Goal: Information Seeking & Learning: Check status

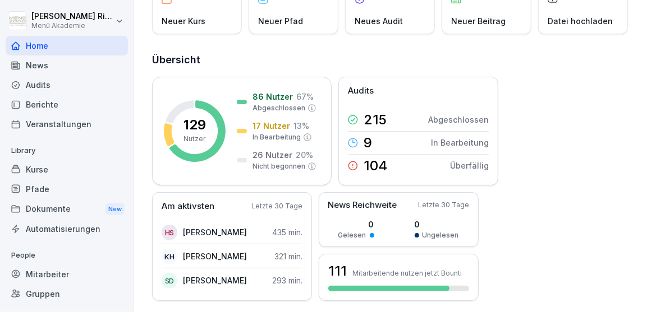
scroll to position [70, 0]
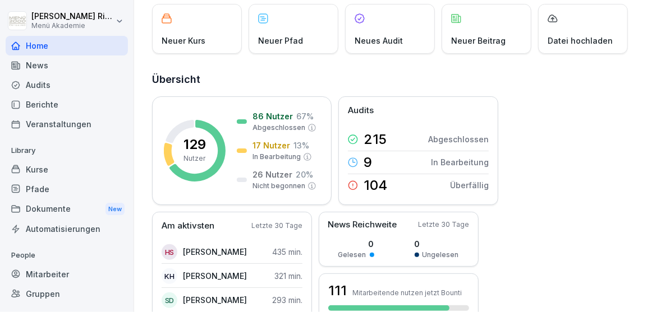
click at [240, 72] on h2 "Übersicht" at bounding box center [391, 80] width 478 height 16
click at [236, 119] on div "129 Nutzer 86 Nutzer 67 % Abgeschlossen 17 Nutzer 13 % In Bearbeitung 26 Nutzer…" at bounding box center [241, 150] width 179 height 109
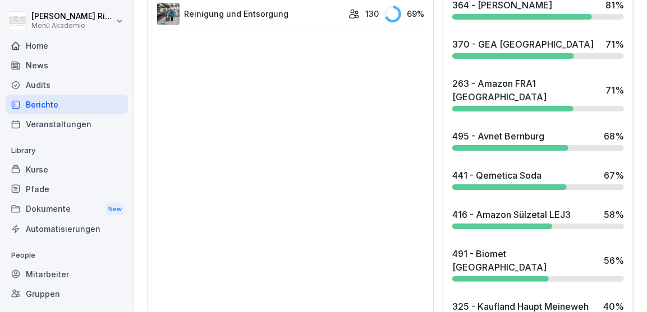
scroll to position [1109, 0]
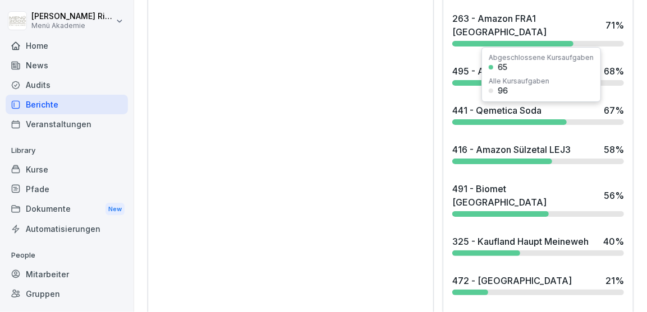
click at [506, 64] on div "495 - Avnet Bernburg" at bounding box center [498, 70] width 92 height 13
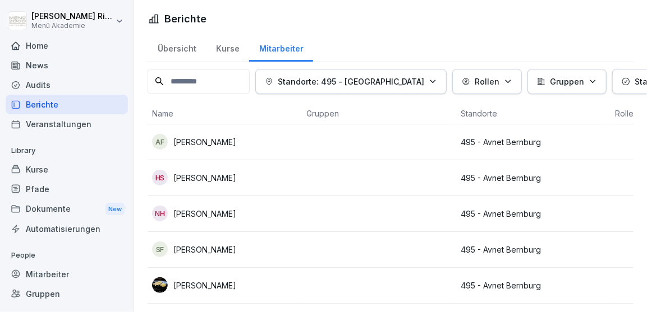
scroll to position [35, 0]
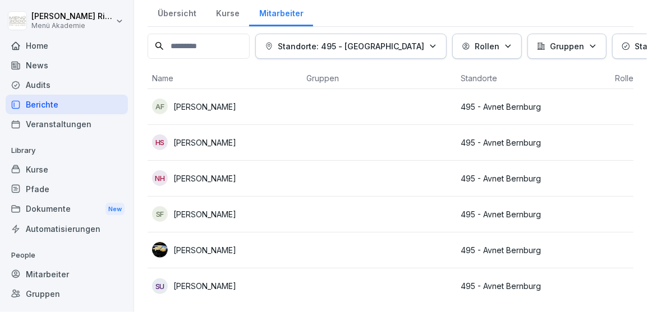
click at [205, 250] on p "[PERSON_NAME]" at bounding box center [204, 250] width 63 height 12
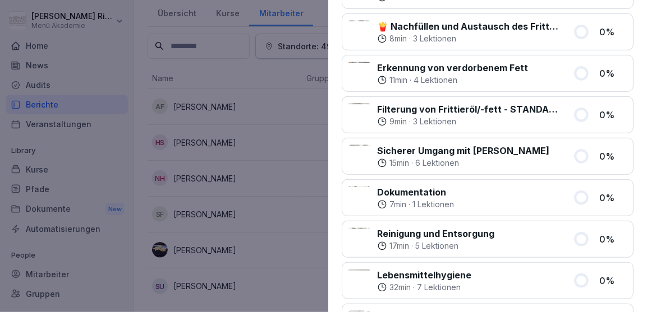
scroll to position [0, 0]
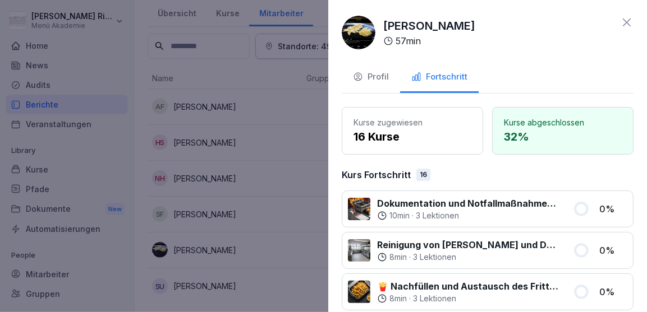
click at [630, 19] on icon at bounding box center [626, 23] width 8 height 8
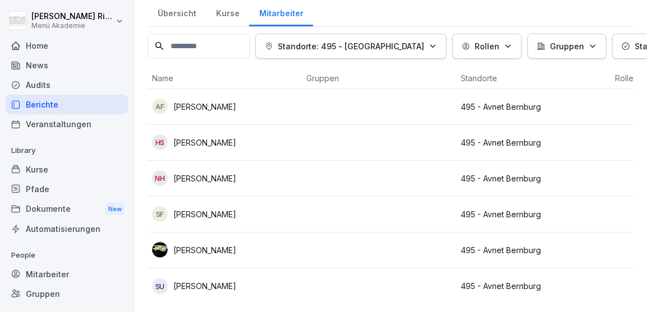
scroll to position [35, 0]
click at [177, 13] on div "Übersicht" at bounding box center [176, 12] width 58 height 29
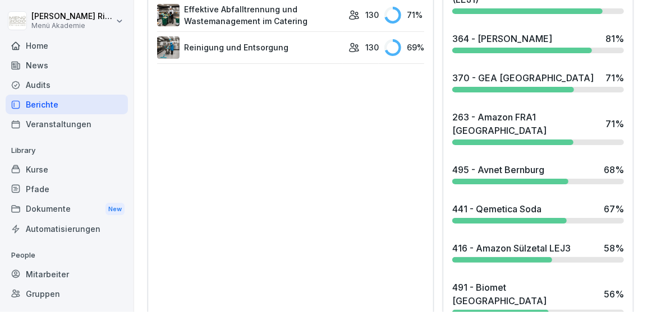
scroll to position [1011, 0]
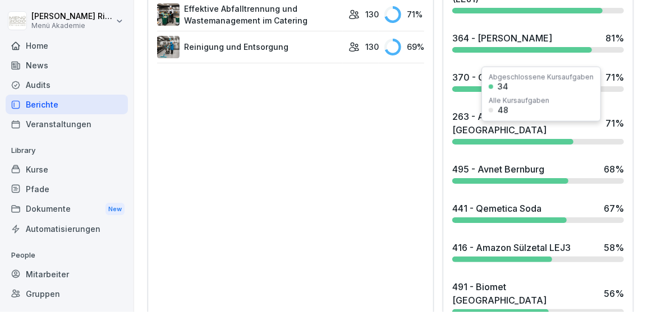
click at [509, 71] on div "370 - GEA [GEOGRAPHIC_DATA]" at bounding box center [522, 77] width 141 height 13
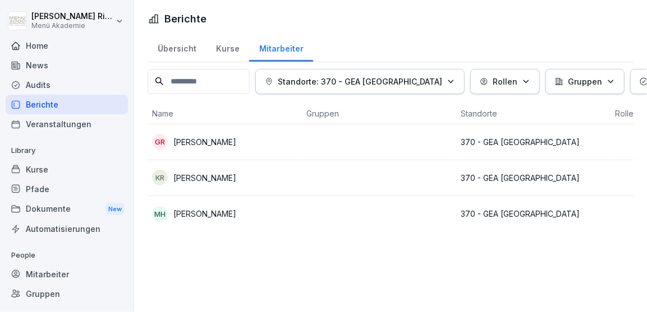
click at [184, 178] on p "[PERSON_NAME]" at bounding box center [204, 178] width 63 height 12
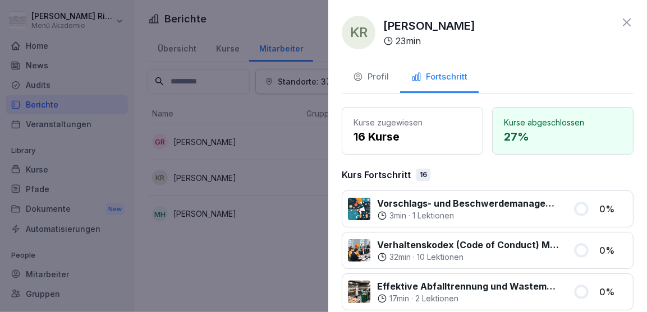
click at [231, 128] on div at bounding box center [323, 156] width 647 height 312
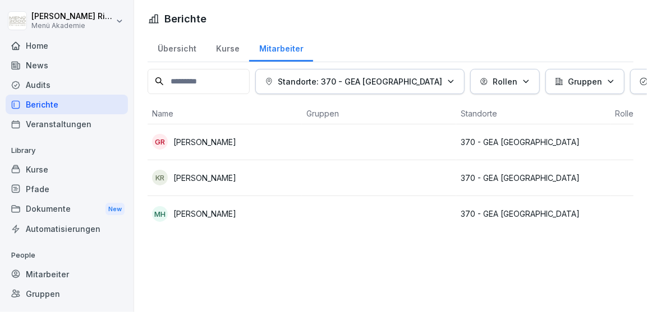
click at [181, 50] on div "Übersicht" at bounding box center [176, 47] width 58 height 29
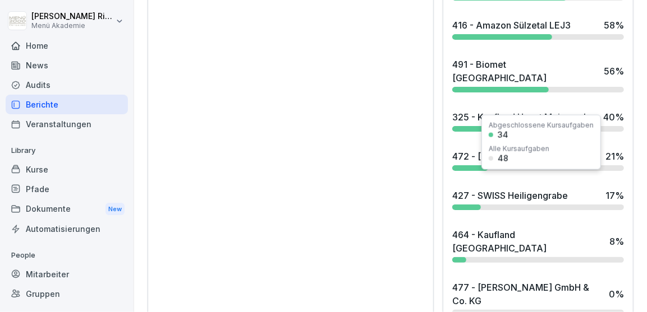
scroll to position [1268, 0]
